Goal: Task Accomplishment & Management: Manage account settings

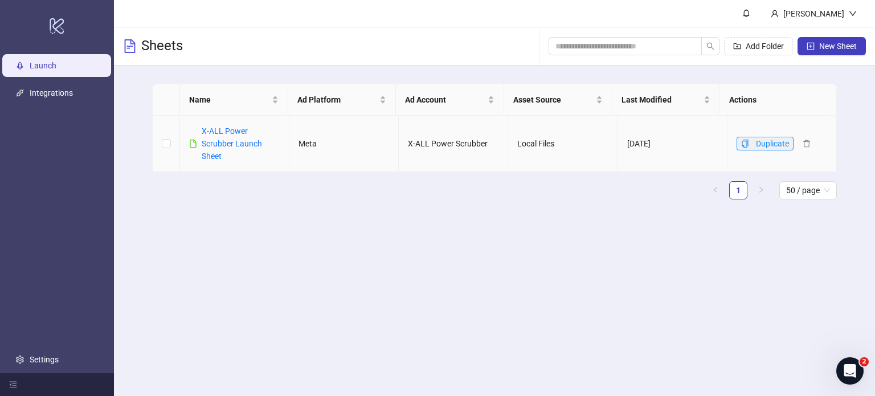
click at [741, 147] on span "button" at bounding box center [745, 143] width 8 height 9
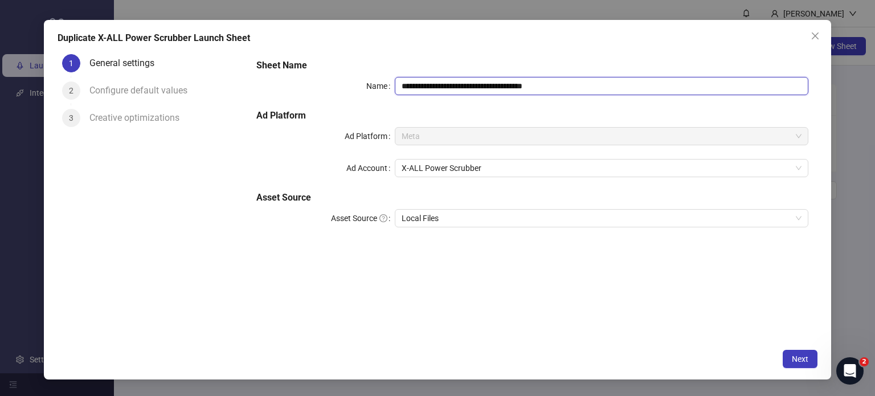
drag, startPoint x: 571, startPoint y: 89, endPoint x: 425, endPoint y: 113, distance: 148.3
click at [425, 113] on div "**********" at bounding box center [532, 149] width 561 height 191
click at [506, 167] on span "X-ALL Power Scrubber" at bounding box center [601, 167] width 400 height 17
type input "**********"
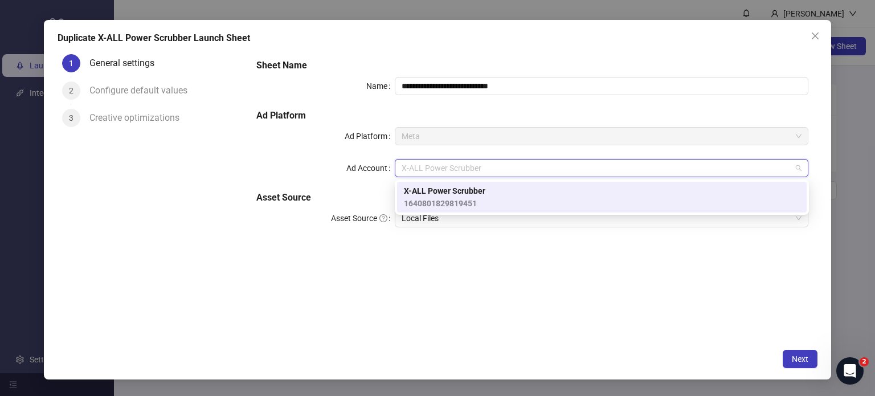
click at [660, 278] on div "**********" at bounding box center [532, 197] width 570 height 294
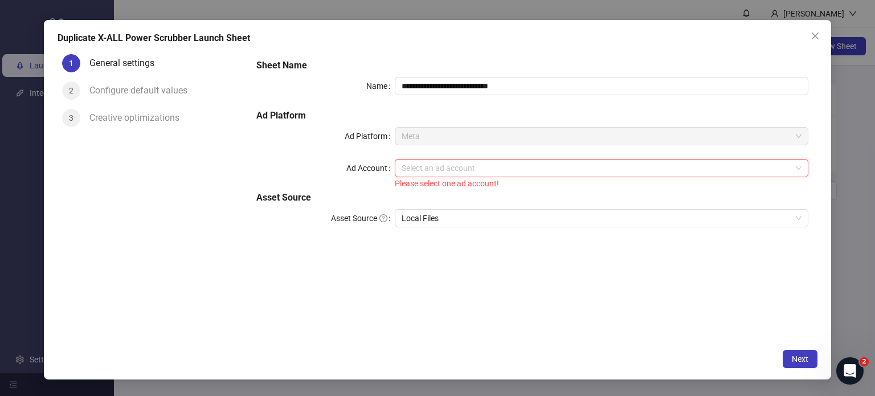
type input "*"
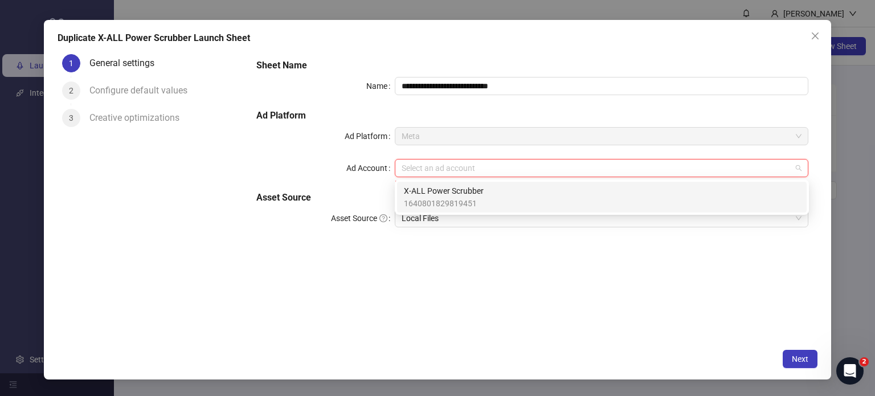
type input "*"
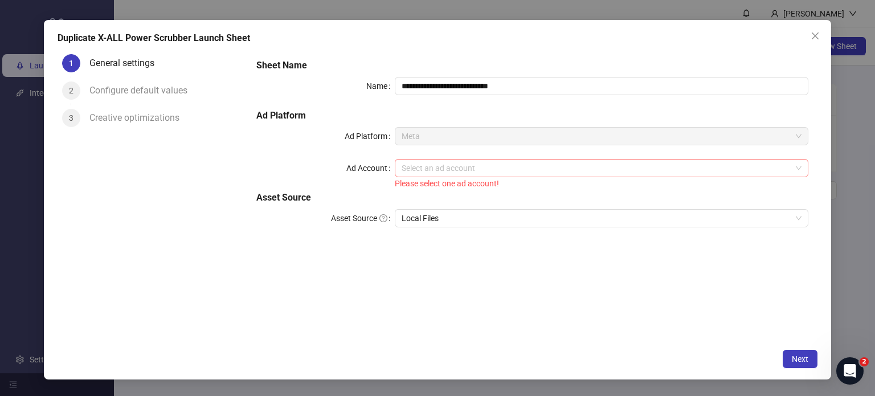
click at [481, 169] on input "Ad Account" at bounding box center [596, 167] width 390 height 17
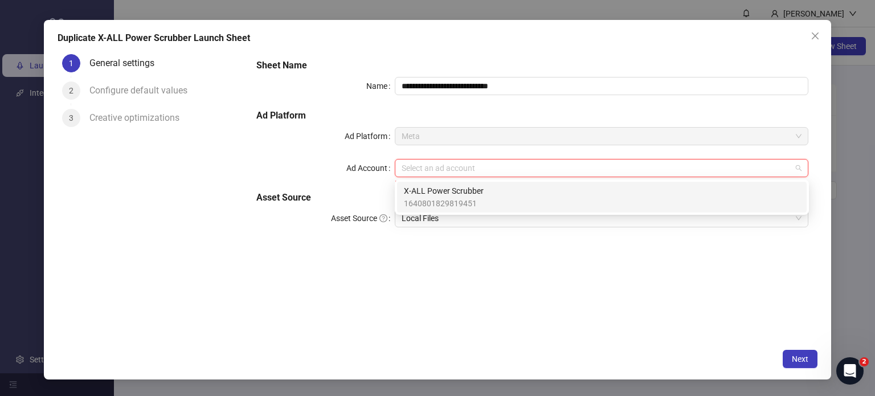
click at [521, 285] on div "**********" at bounding box center [532, 197] width 570 height 294
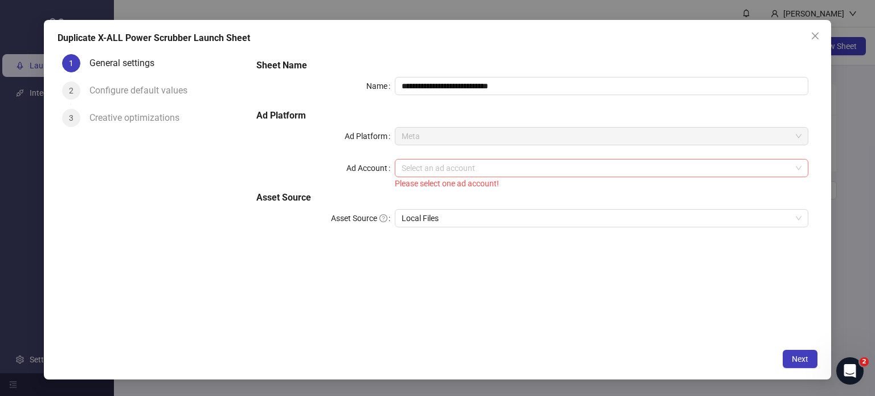
click at [461, 166] on input "Ad Account" at bounding box center [596, 167] width 390 height 17
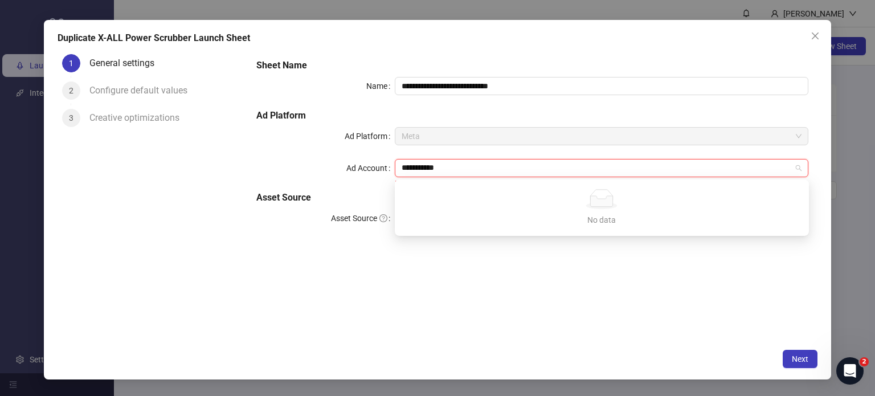
type input "**********"
click at [556, 255] on div "**********" at bounding box center [532, 197] width 570 height 294
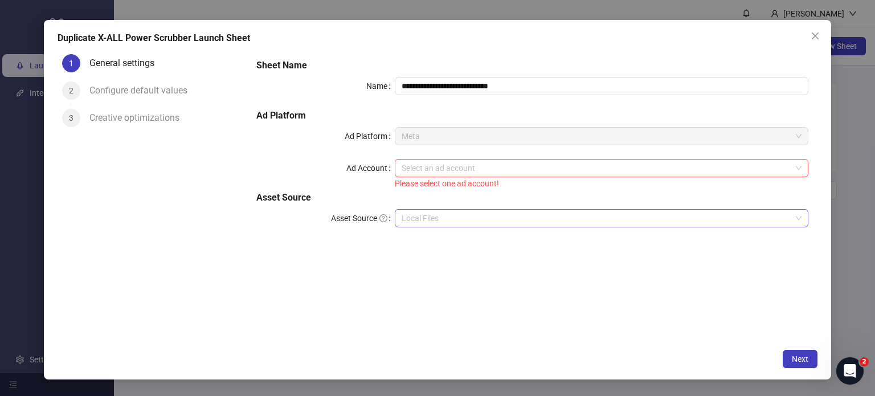
click at [459, 220] on span "Local Files" at bounding box center [601, 218] width 400 height 17
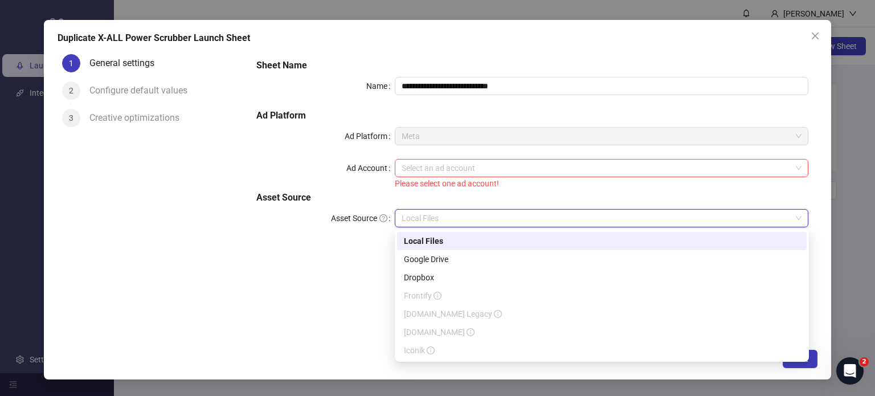
click at [543, 200] on h5 "Asset Source" at bounding box center [532, 198] width 552 height 14
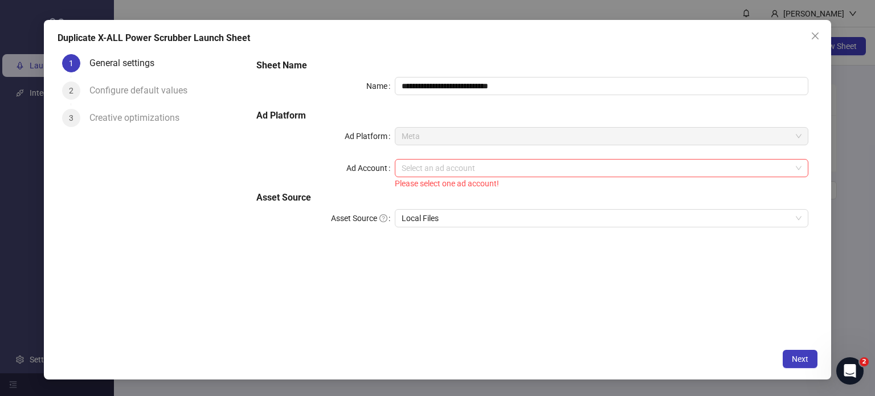
click at [810, 45] on div "**********" at bounding box center [437, 200] width 787 height 360
click at [813, 40] on button "Close" at bounding box center [815, 36] width 18 height 18
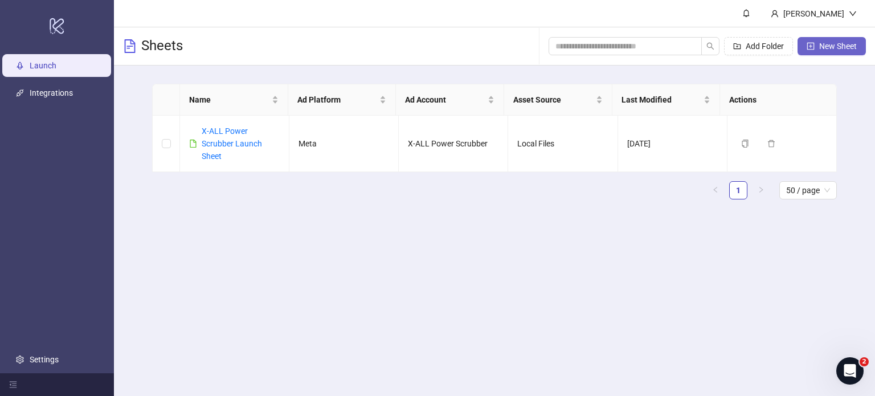
click at [839, 45] on span "New Sheet" at bounding box center [838, 46] width 38 height 9
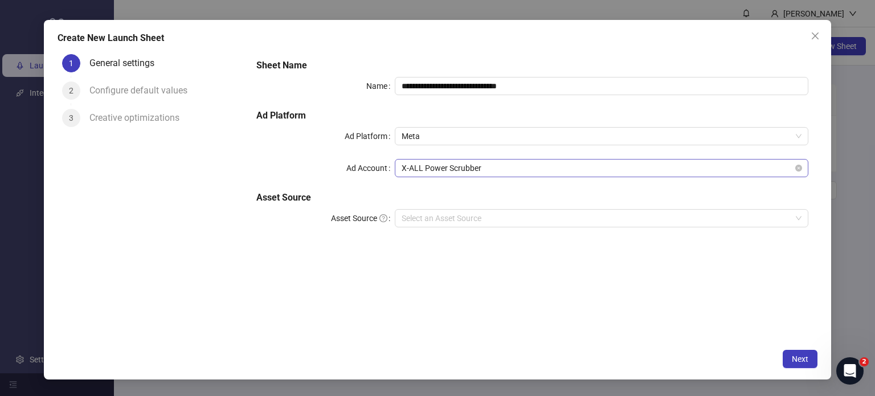
click at [492, 175] on span "X-ALL Power Scrubber" at bounding box center [601, 167] width 400 height 17
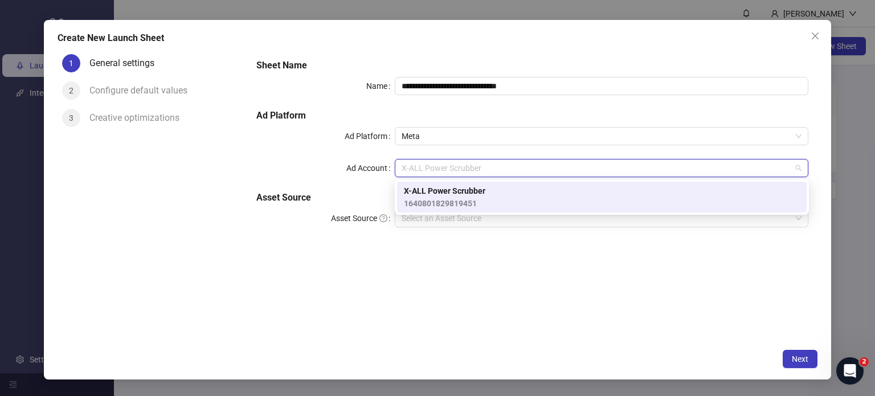
click at [540, 120] on h5 "Ad Platform" at bounding box center [532, 116] width 552 height 14
click at [489, 167] on span "X-ALL Power Scrubber" at bounding box center [601, 167] width 400 height 17
click at [818, 41] on button "Close" at bounding box center [815, 36] width 18 height 18
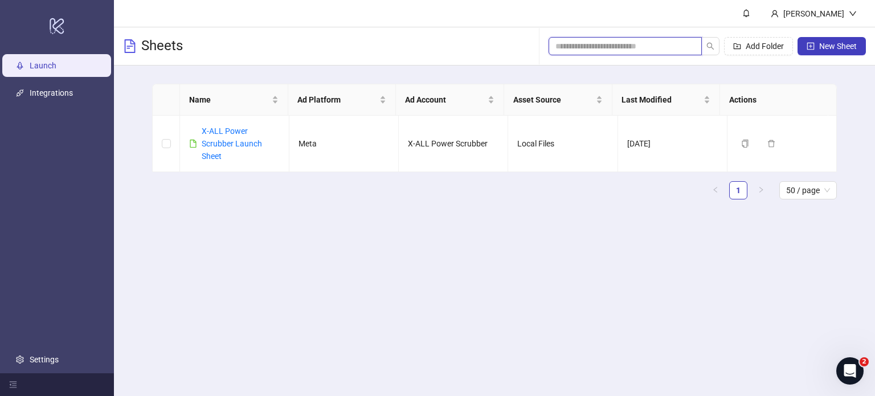
click at [646, 47] on input "search" at bounding box center [620, 46] width 130 height 13
click at [821, 50] on span "New Sheet" at bounding box center [838, 46] width 38 height 9
type input "**********"
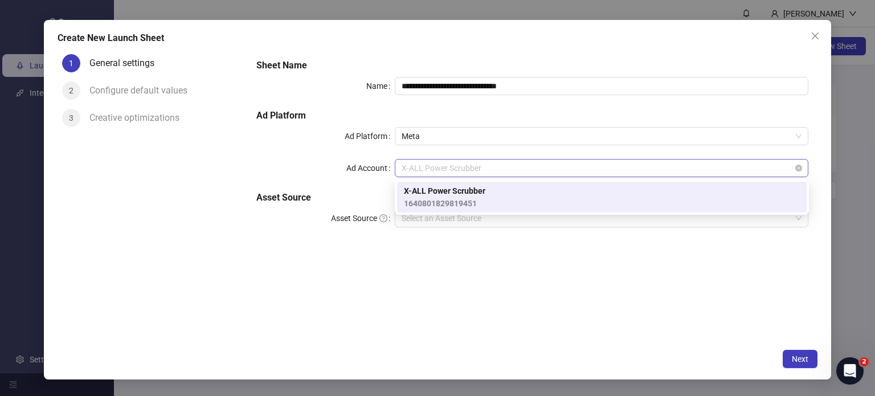
click at [494, 171] on span "X-ALL Power Scrubber" at bounding box center [601, 167] width 400 height 17
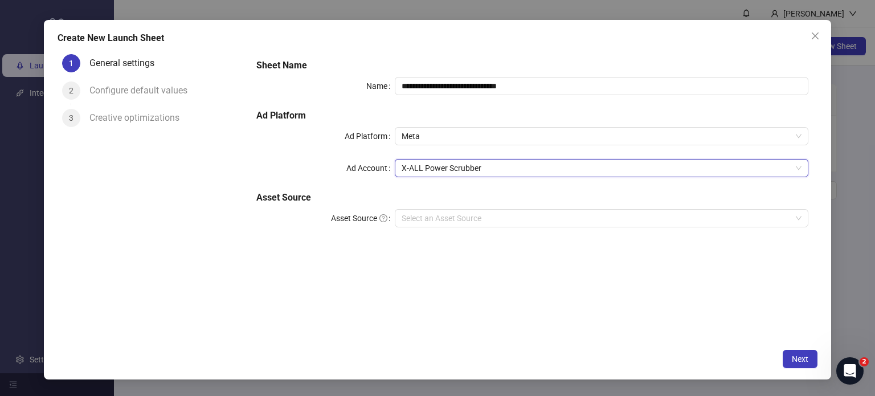
click at [137, 88] on div "Configure default values" at bounding box center [142, 90] width 107 height 18
click at [535, 169] on span "X-ALL Power Scrubber" at bounding box center [601, 167] width 400 height 17
click at [581, 262] on div "**********" at bounding box center [532, 197] width 570 height 294
click at [816, 31] on icon "close" at bounding box center [814, 35] width 9 height 9
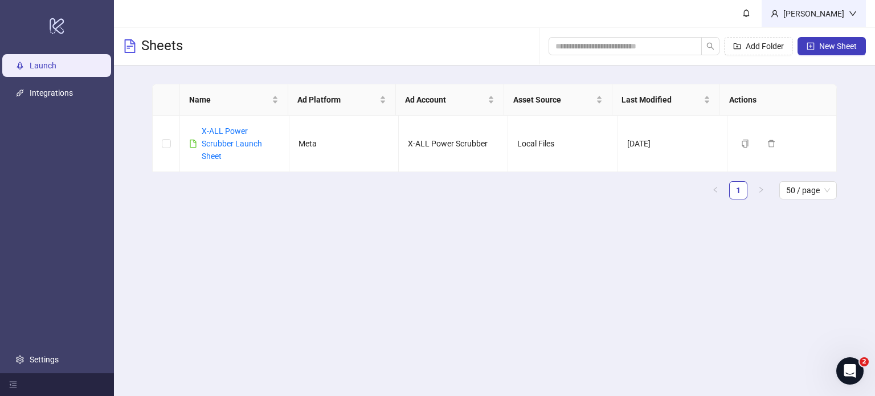
click at [840, 11] on div "[PERSON_NAME]" at bounding box center [813, 13] width 70 height 13
click at [841, 11] on div "[PERSON_NAME]" at bounding box center [813, 13] width 70 height 13
click at [797, 146] on button "Delete" at bounding box center [785, 144] width 46 height 14
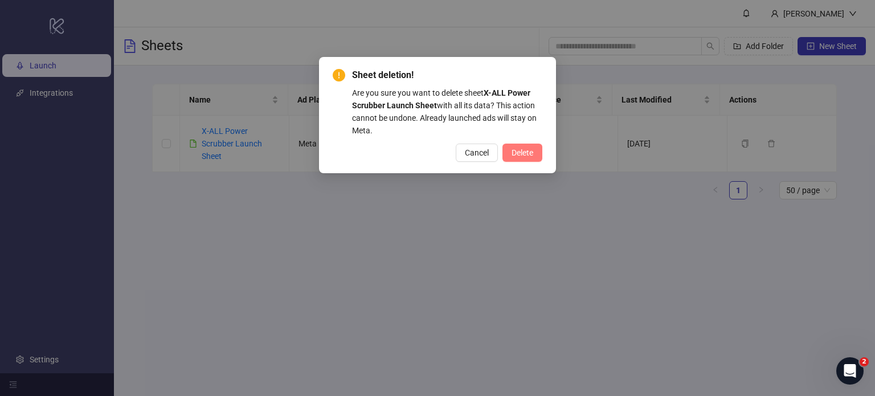
click at [533, 155] on button "Delete" at bounding box center [522, 152] width 40 height 18
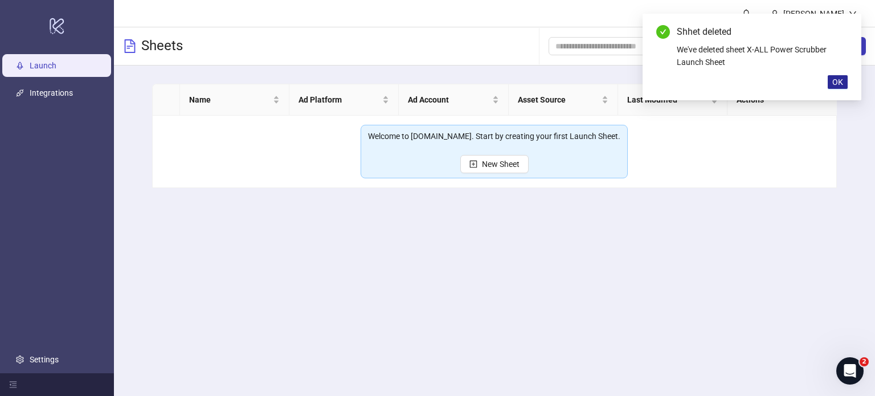
click at [845, 83] on button "OK" at bounding box center [837, 82] width 20 height 14
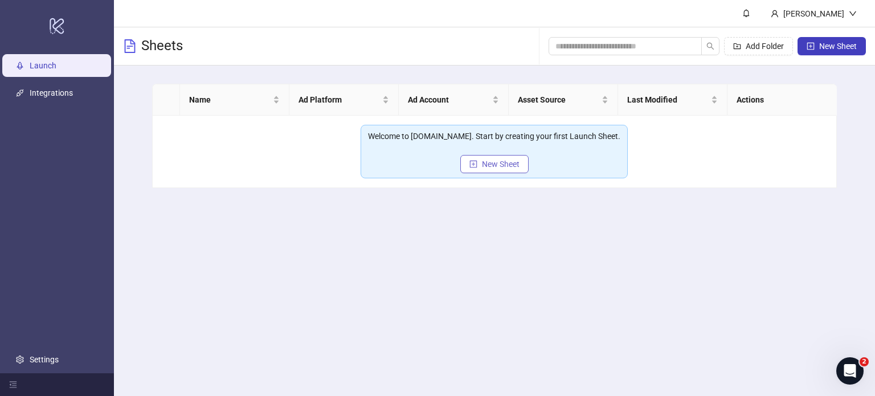
click at [485, 166] on span "New Sheet" at bounding box center [501, 163] width 38 height 9
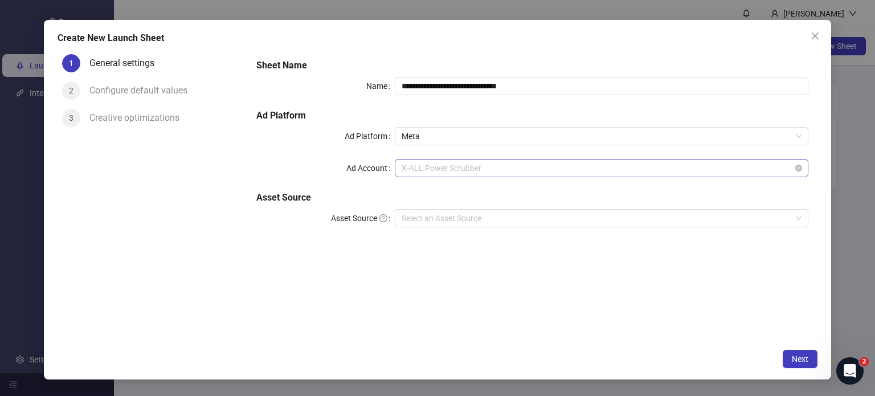
click at [468, 173] on span "X-ALL Power Scrubber" at bounding box center [601, 167] width 400 height 17
click at [521, 119] on h5 "Ad Platform" at bounding box center [532, 116] width 552 height 14
click at [816, 36] on icon "close" at bounding box center [814, 35] width 9 height 9
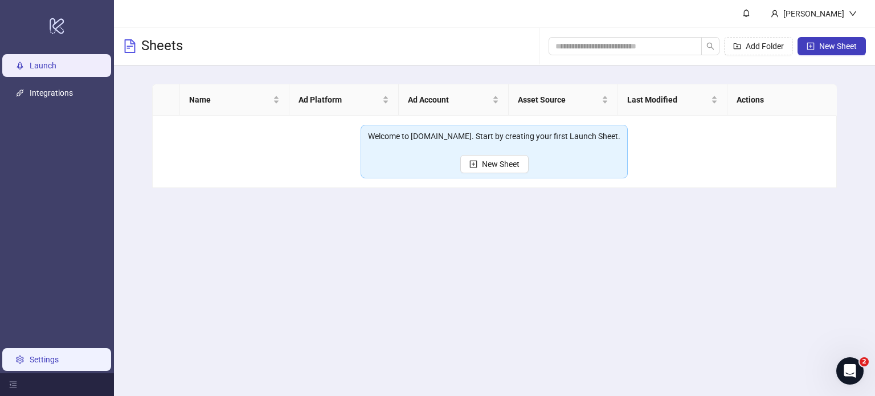
click at [34, 364] on link "Settings" at bounding box center [44, 359] width 29 height 9
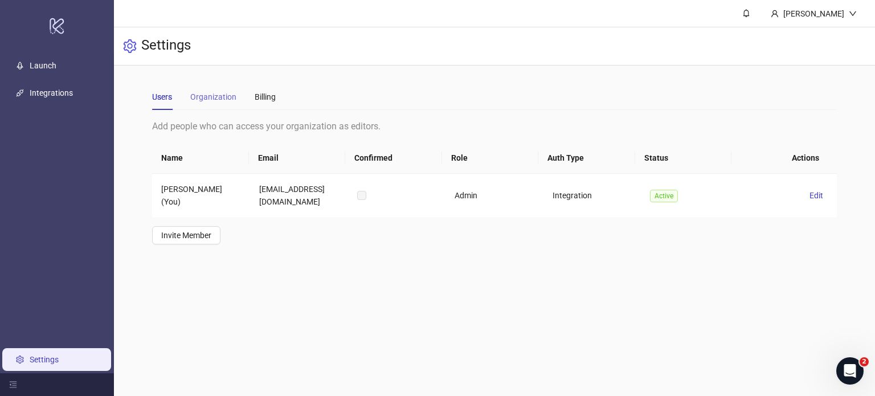
click at [219, 86] on div "Organization" at bounding box center [213, 97] width 46 height 26
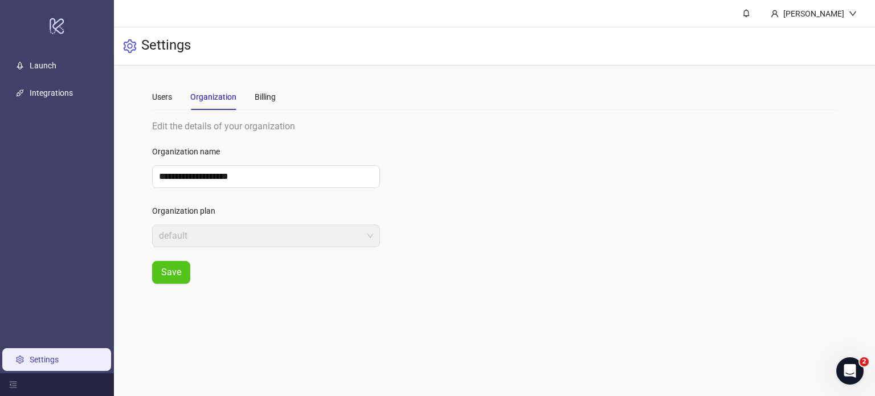
click at [260, 237] on span "default" at bounding box center [266, 236] width 214 height 22
click at [264, 97] on div "Billing" at bounding box center [265, 97] width 21 height 13
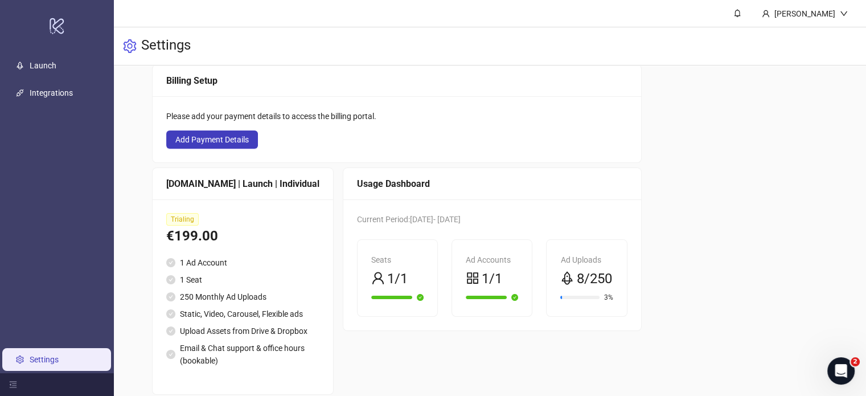
scroll to position [96, 0]
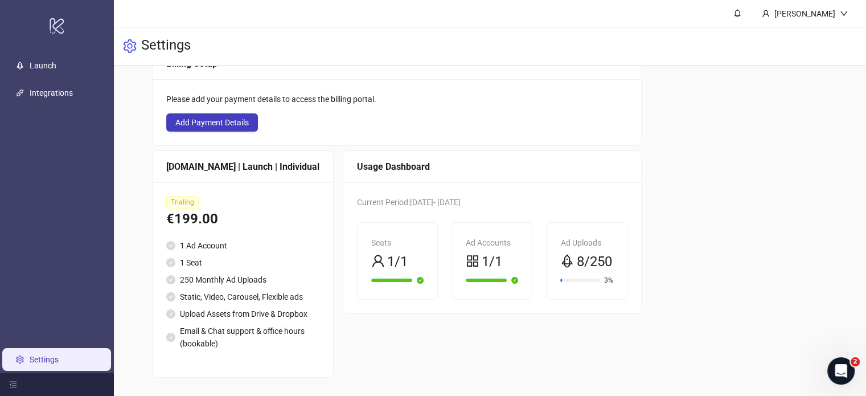
click at [182, 196] on span "Trialing" at bounding box center [182, 202] width 32 height 13
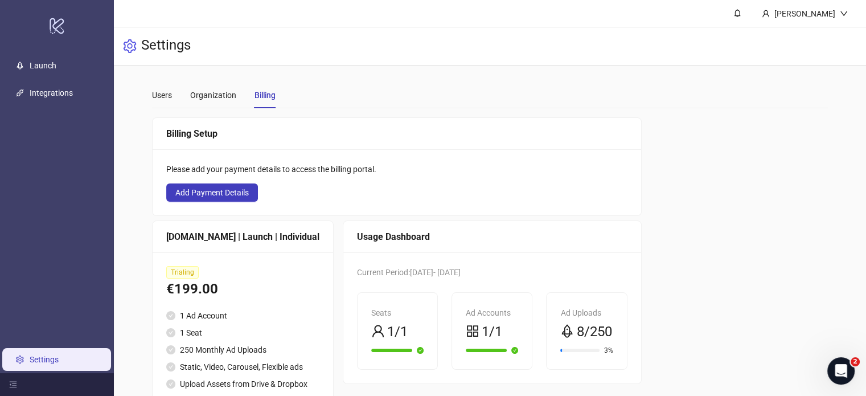
scroll to position [0, 0]
